Goal: Navigation & Orientation: Find specific page/section

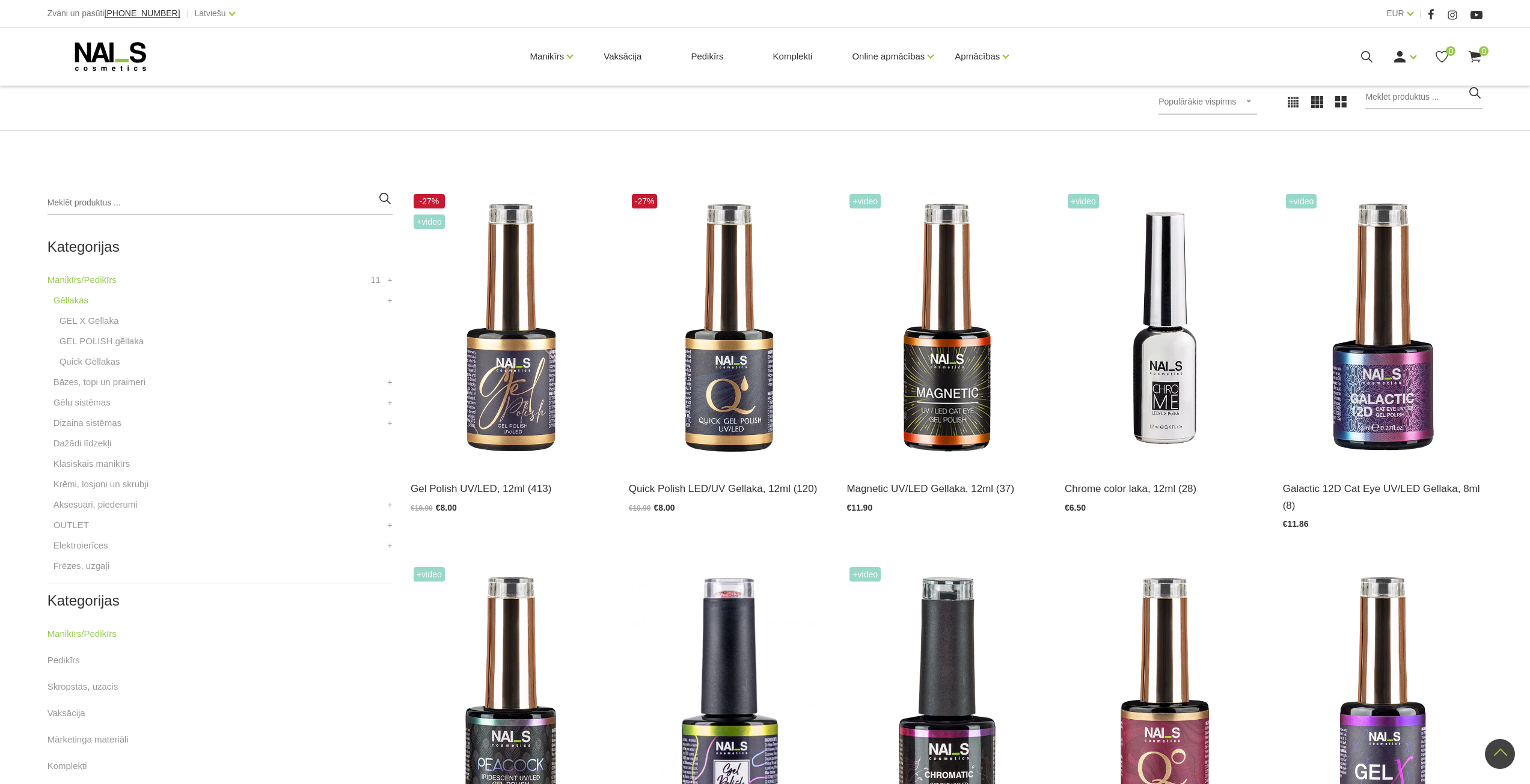
scroll to position [180, 0]
click at [85, 317] on link "GEL X Gēllaka" at bounding box center [89, 322] width 60 height 15
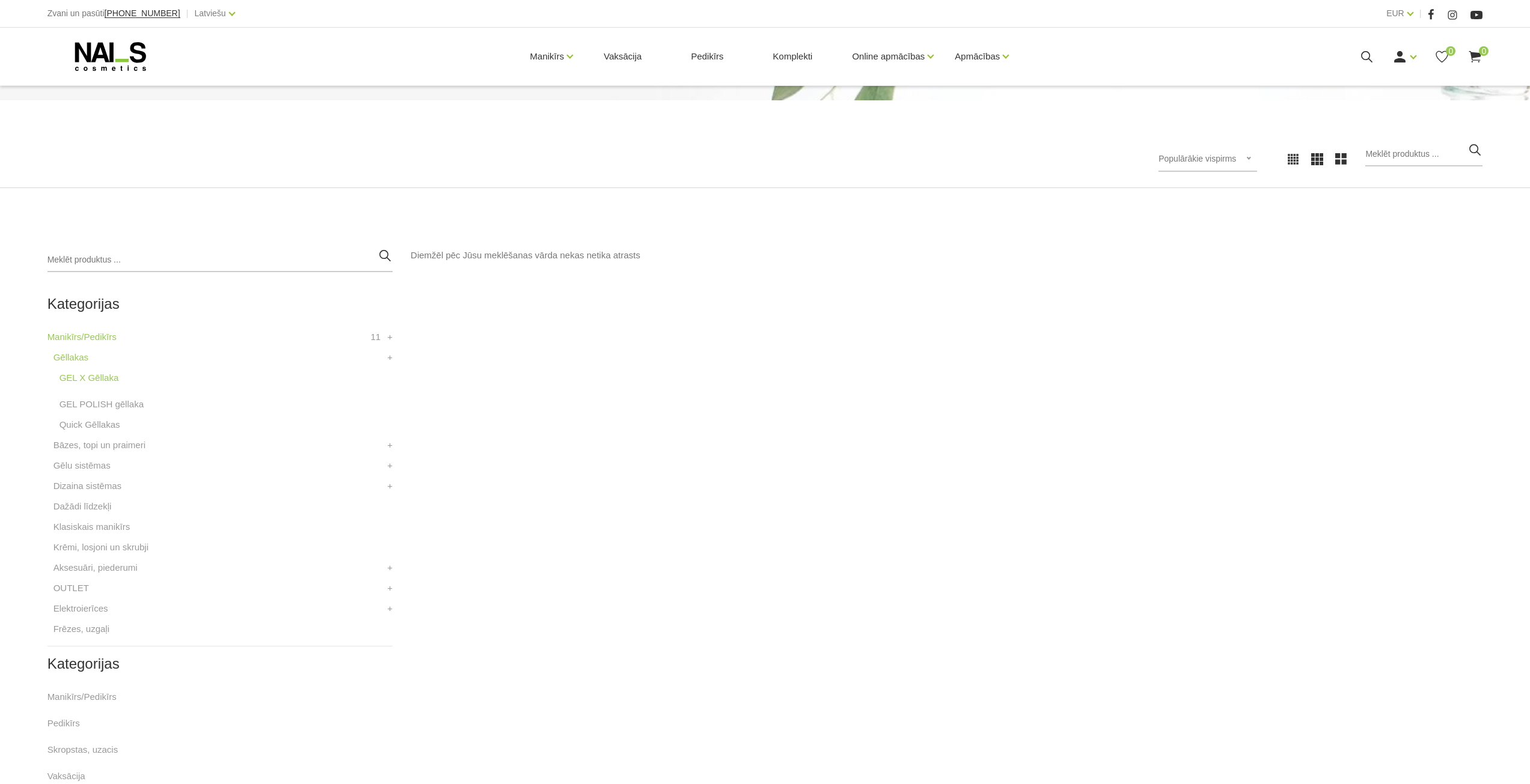
scroll to position [180, 0]
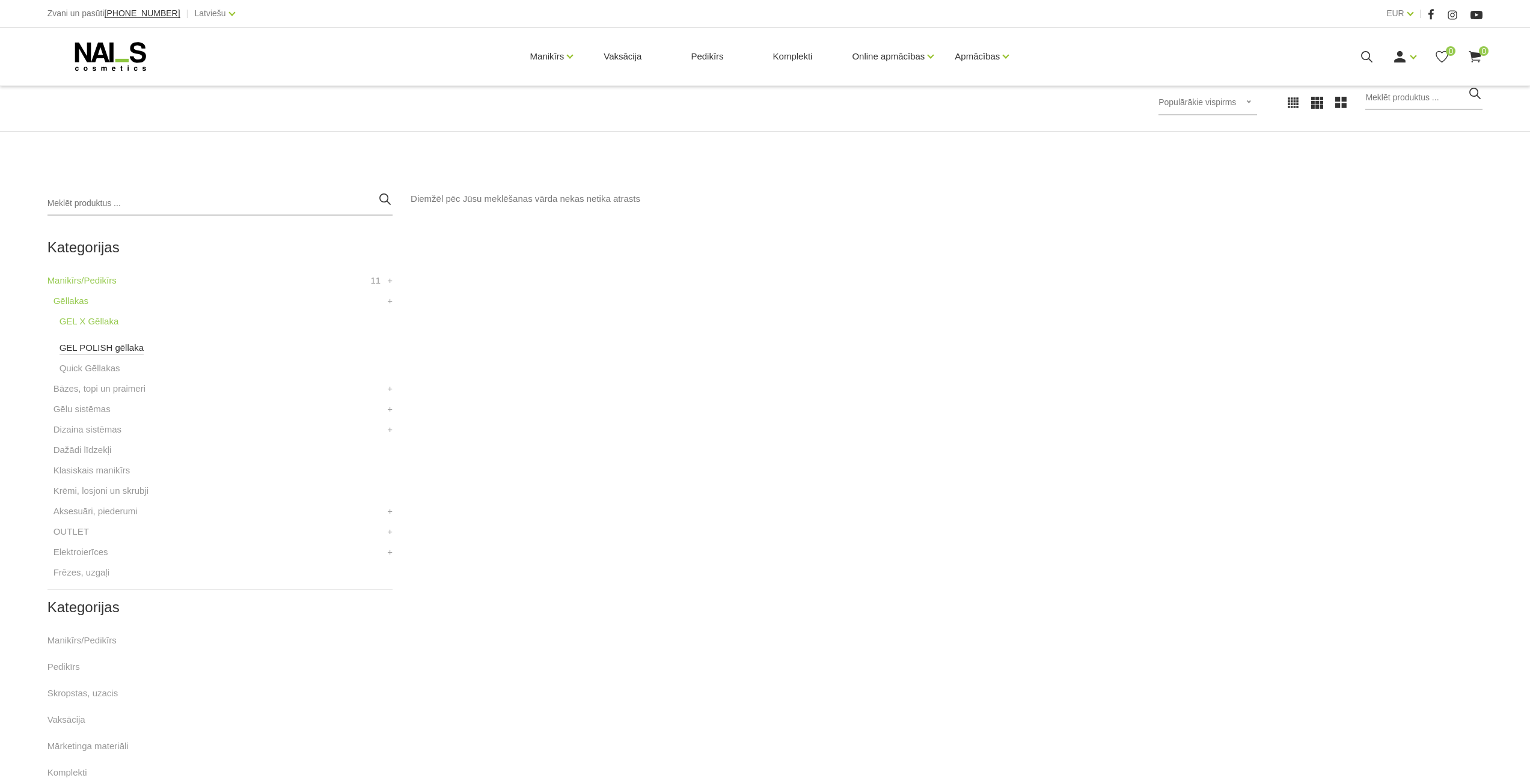
click at [90, 350] on link "GEL POLISH gēllaka" at bounding box center [102, 348] width 84 height 15
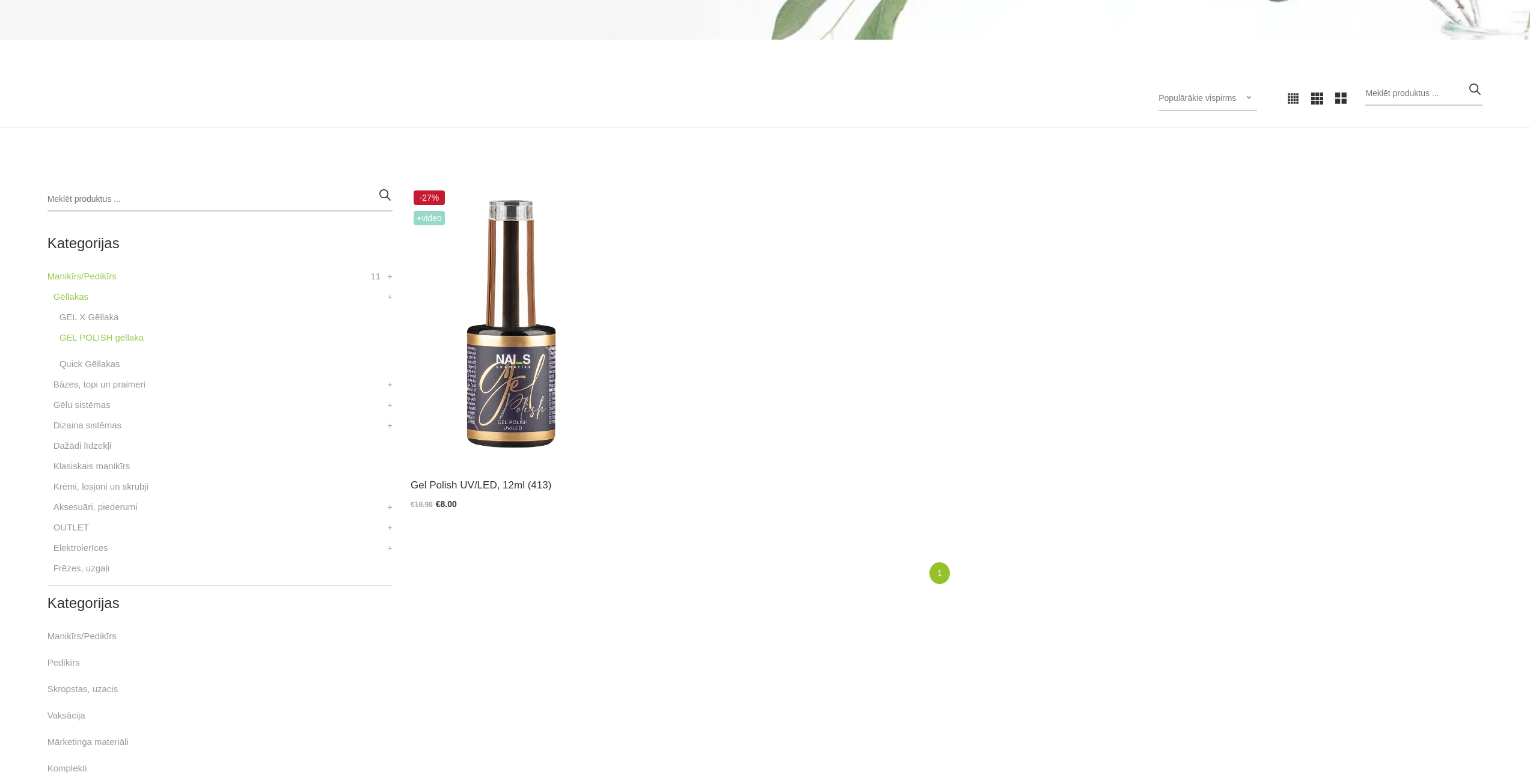
scroll to position [240, 0]
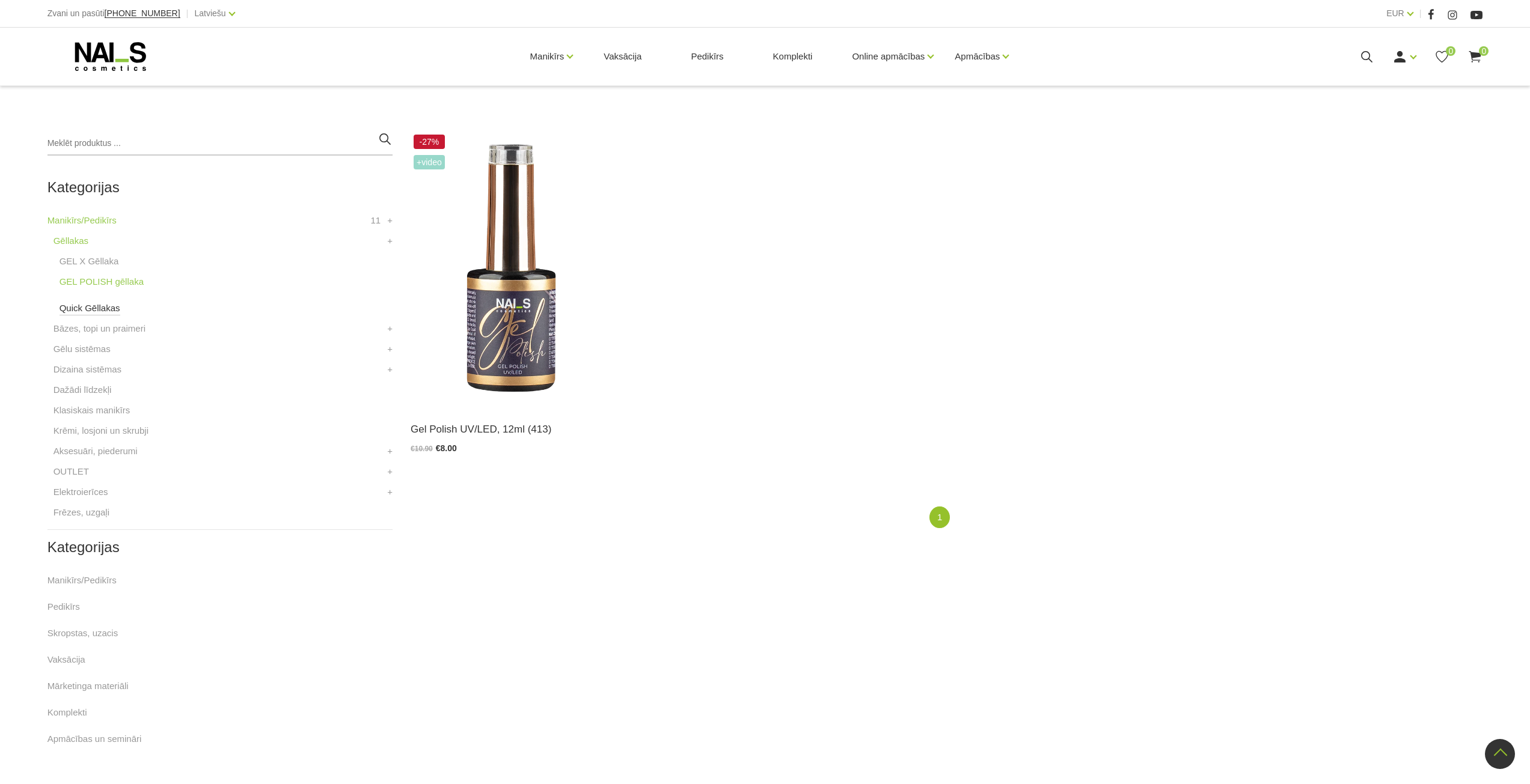
click at [96, 309] on link "Quick Gēllakas" at bounding box center [90, 308] width 61 height 15
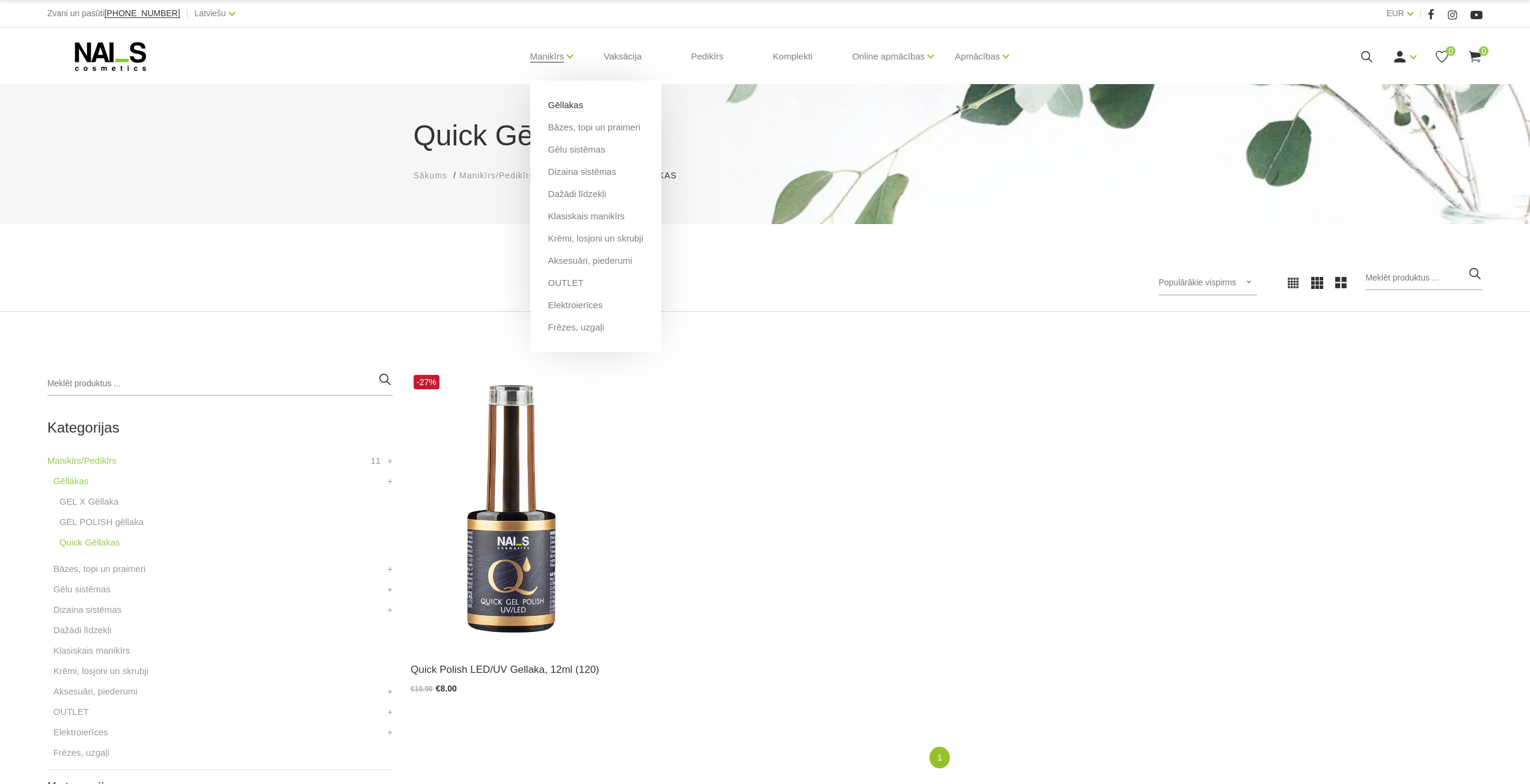
click at [556, 105] on link "Gēllakas" at bounding box center [565, 105] width 35 height 13
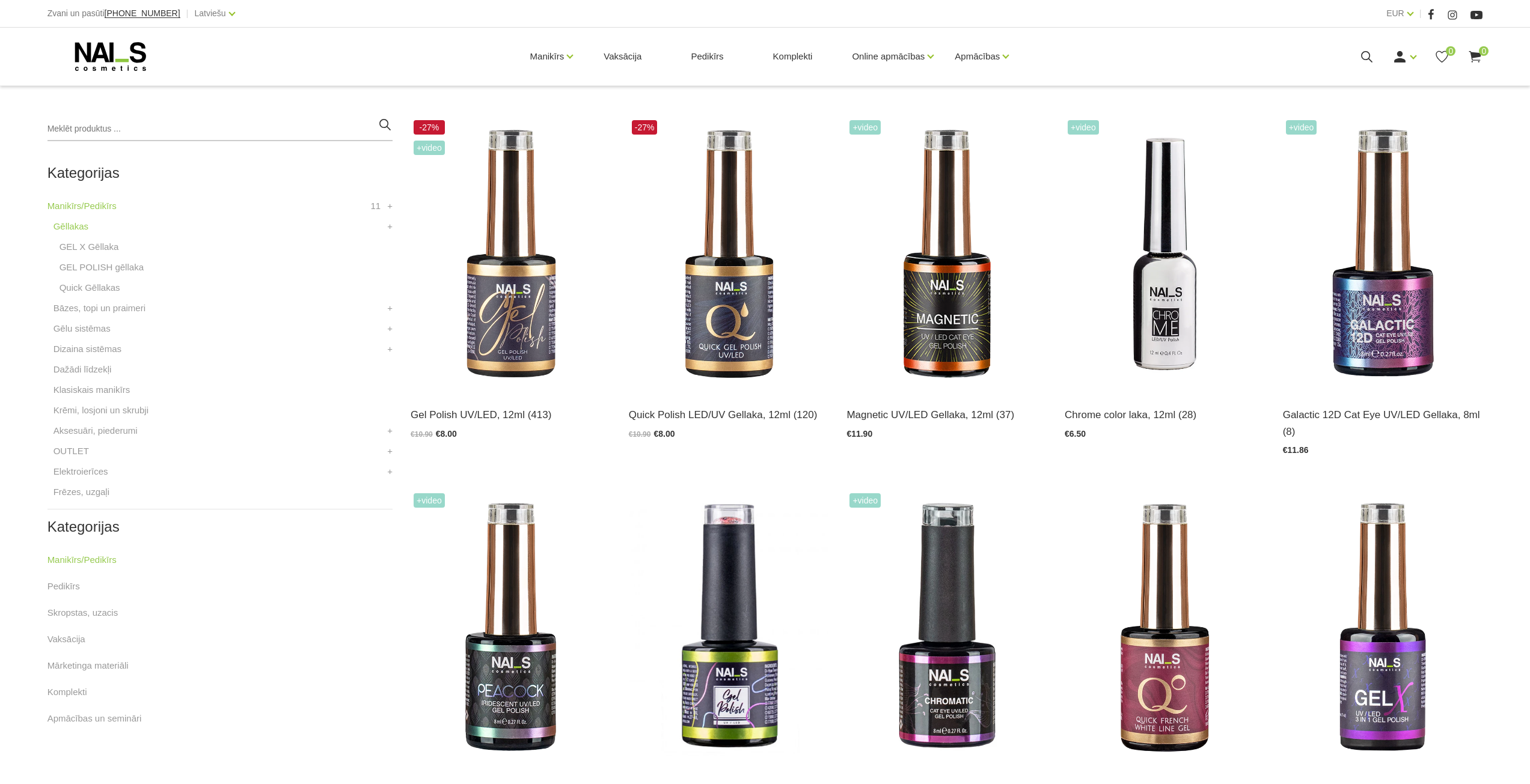
scroll to position [300, 0]
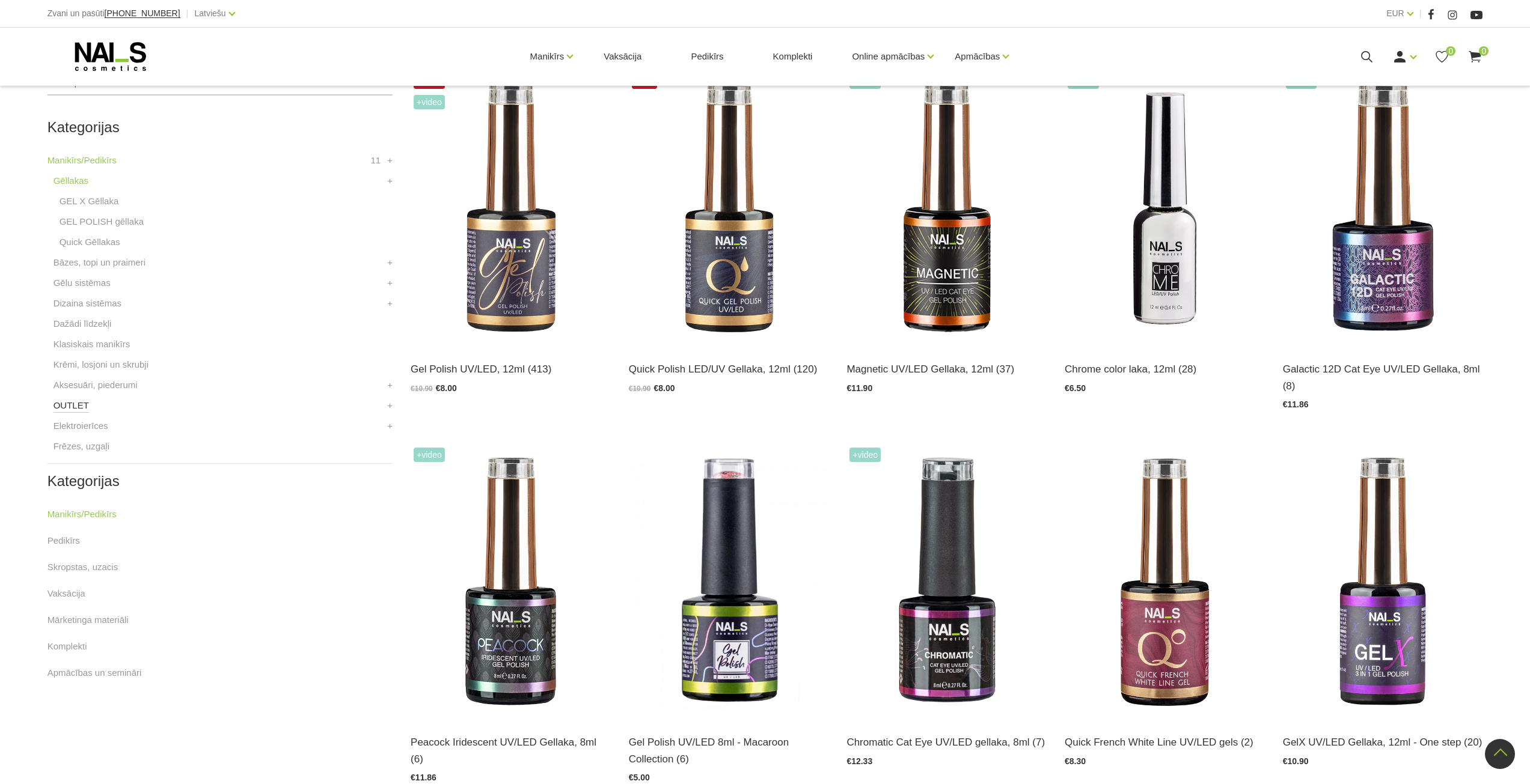
click at [63, 412] on link "OUTLET" at bounding box center [71, 406] width 35 height 15
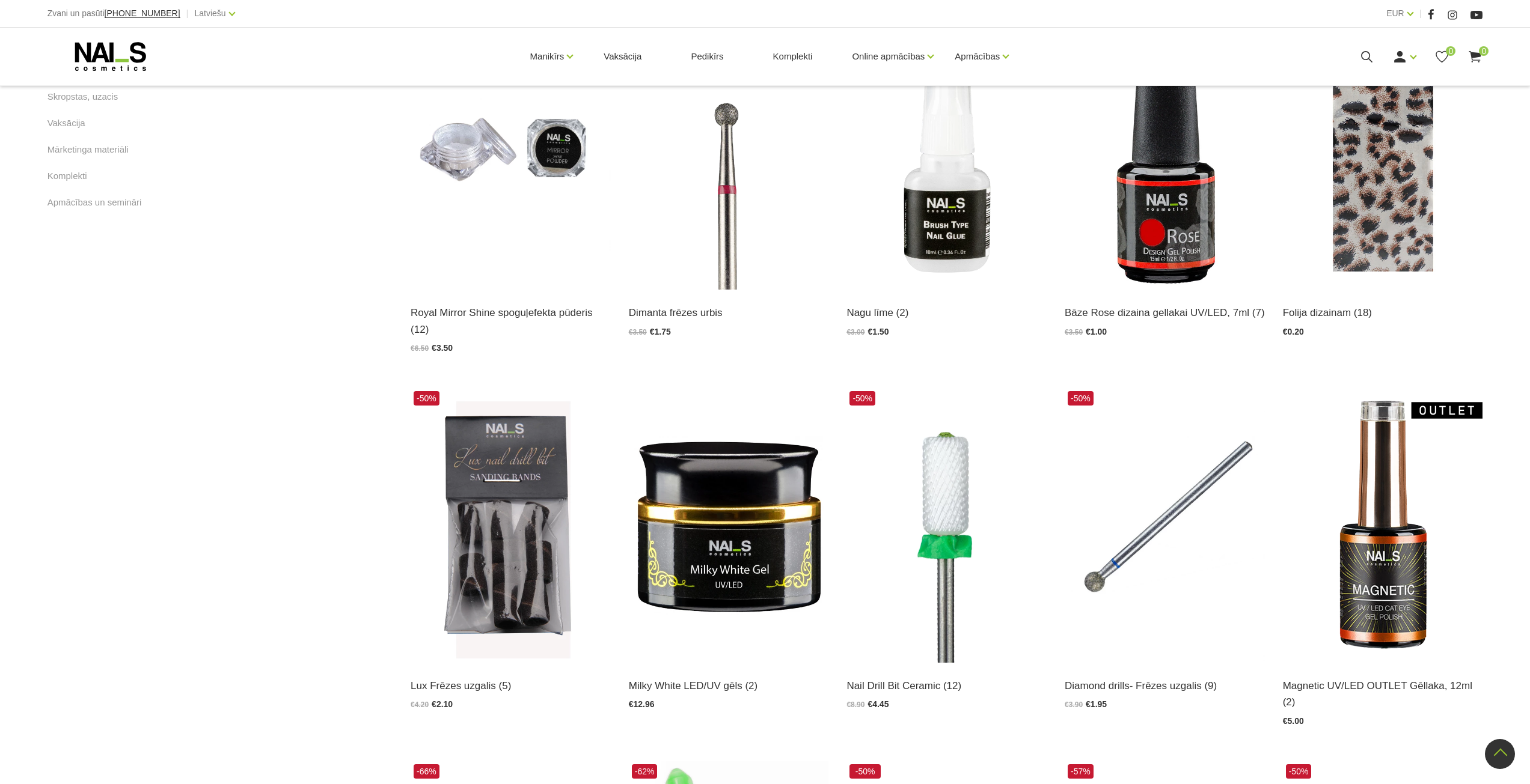
scroll to position [421, 0]
